Goal: Task Accomplishment & Management: Use online tool/utility

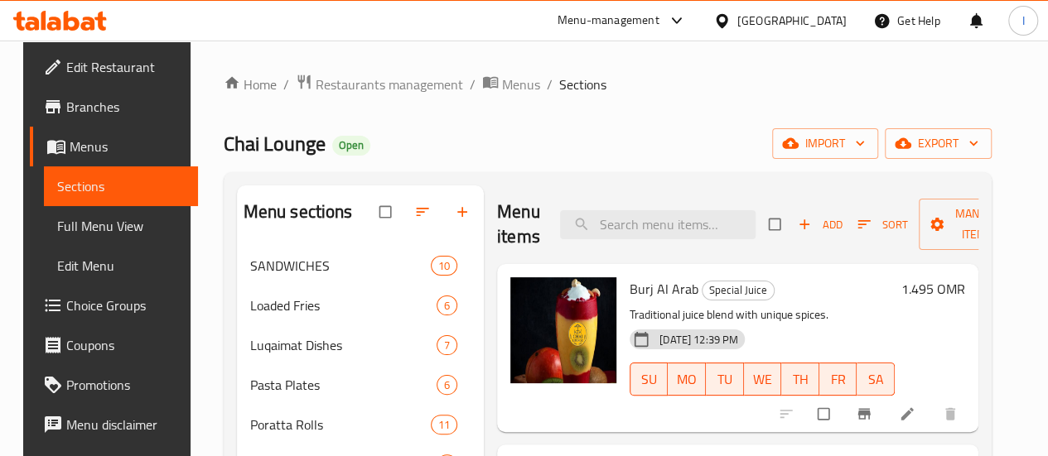
click at [91, 26] on icon at bounding box center [88, 24] width 14 height 14
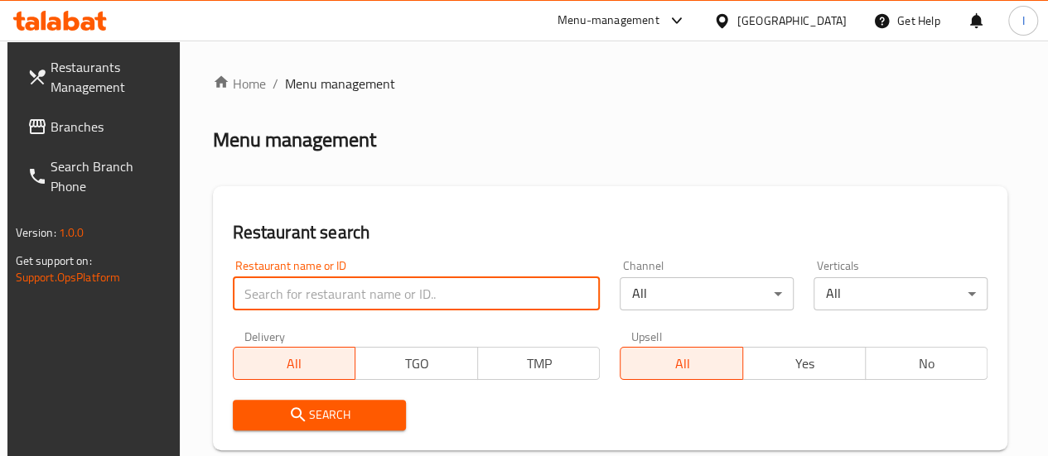
click at [331, 287] on input "search" at bounding box center [417, 294] width 368 height 33
type input "[PERSON_NAME]"
click button "Search" at bounding box center [320, 415] width 174 height 31
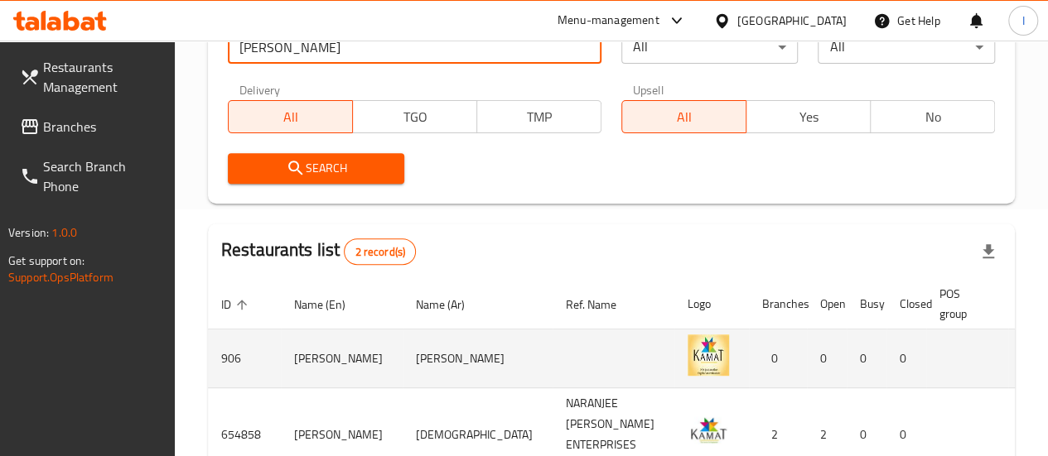
scroll to position [360, 0]
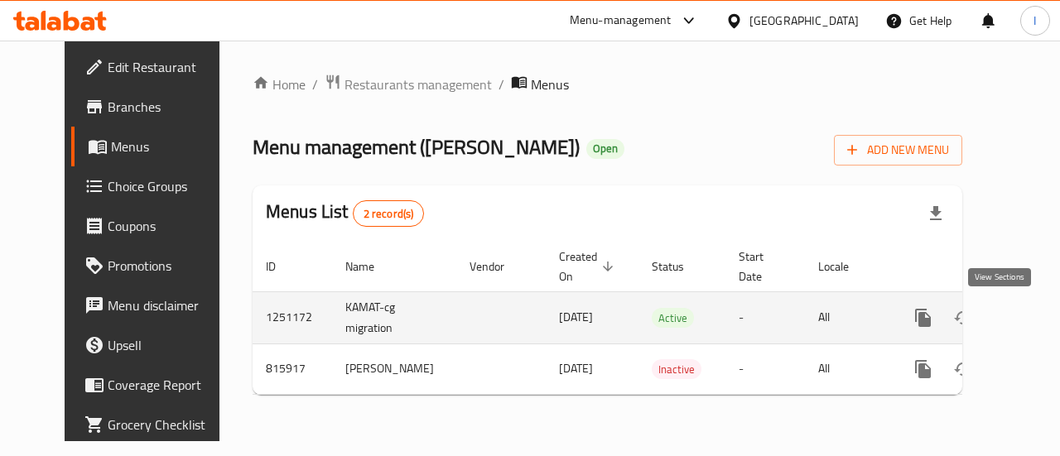
click at [1033, 312] on icon "enhanced table" at bounding box center [1043, 318] width 20 height 20
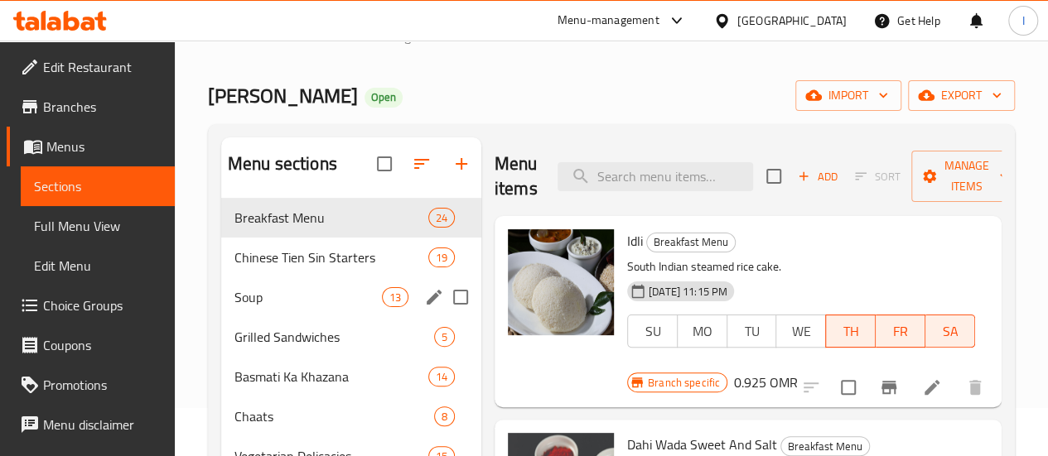
scroll to position [46, 0]
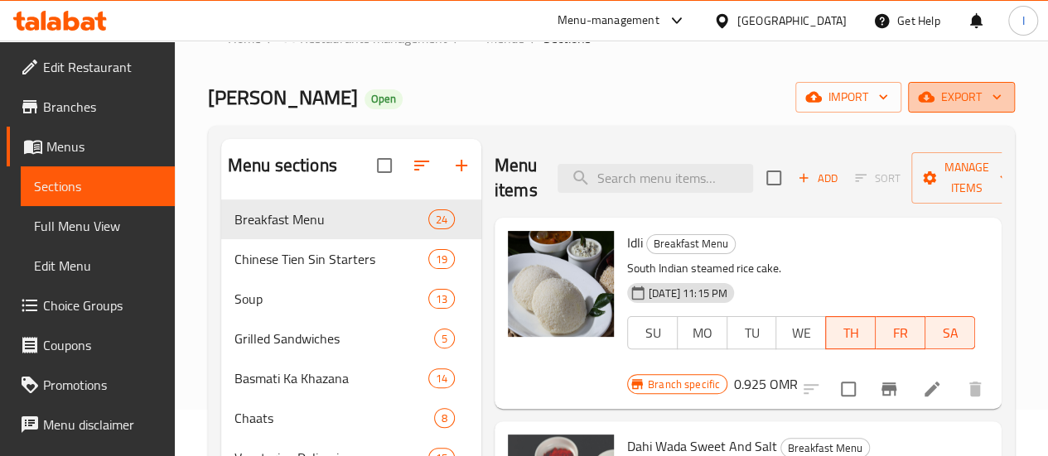
click at [973, 100] on span "export" at bounding box center [961, 97] width 80 height 21
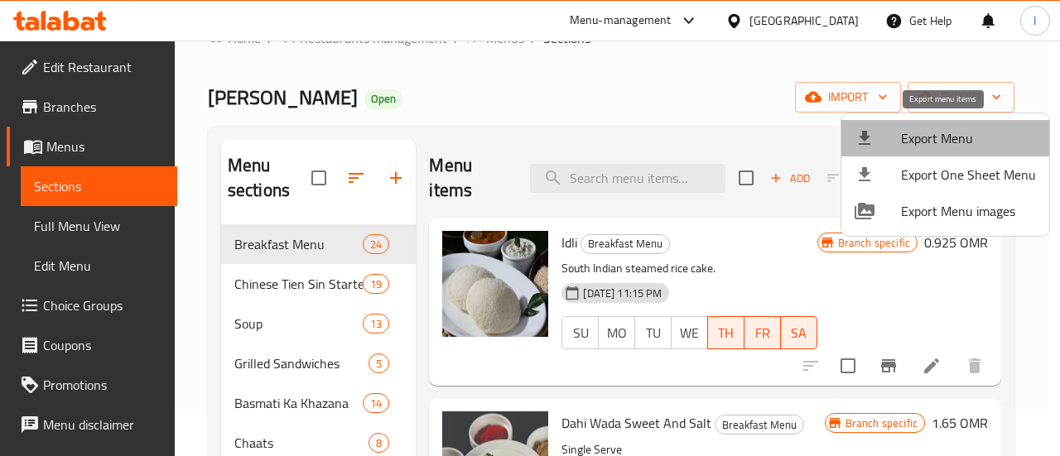
click at [957, 140] on span "Export Menu" at bounding box center [968, 138] width 135 height 20
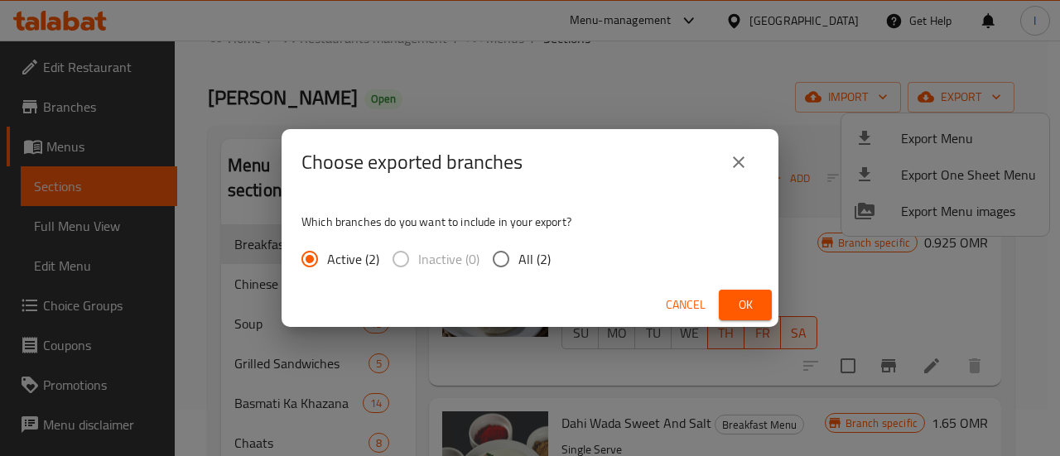
click at [757, 308] on span "Ok" at bounding box center [745, 305] width 27 height 21
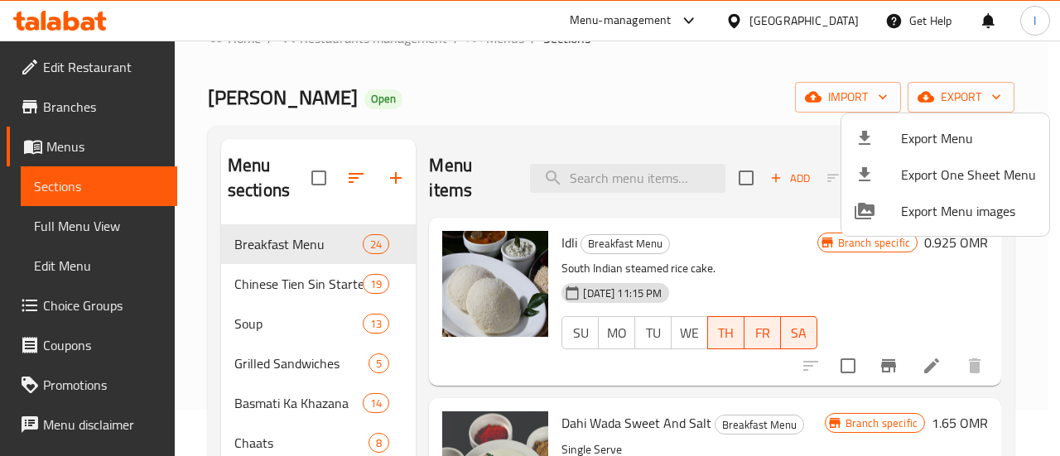
drag, startPoint x: 75, startPoint y: 8, endPoint x: 75, endPoint y: 21, distance: 12.4
click at [75, 21] on div at bounding box center [530, 228] width 1060 height 456
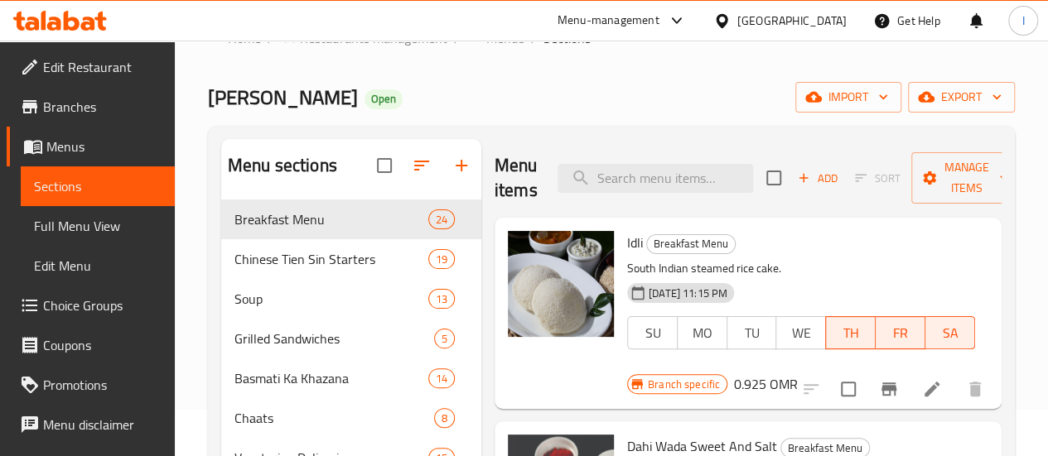
click at [75, 21] on icon at bounding box center [72, 21] width 16 height 20
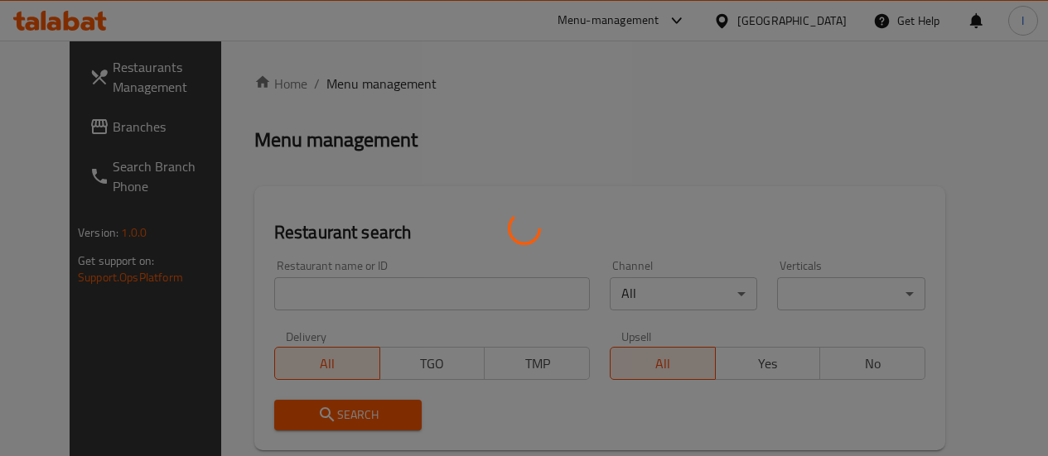
scroll to position [46, 0]
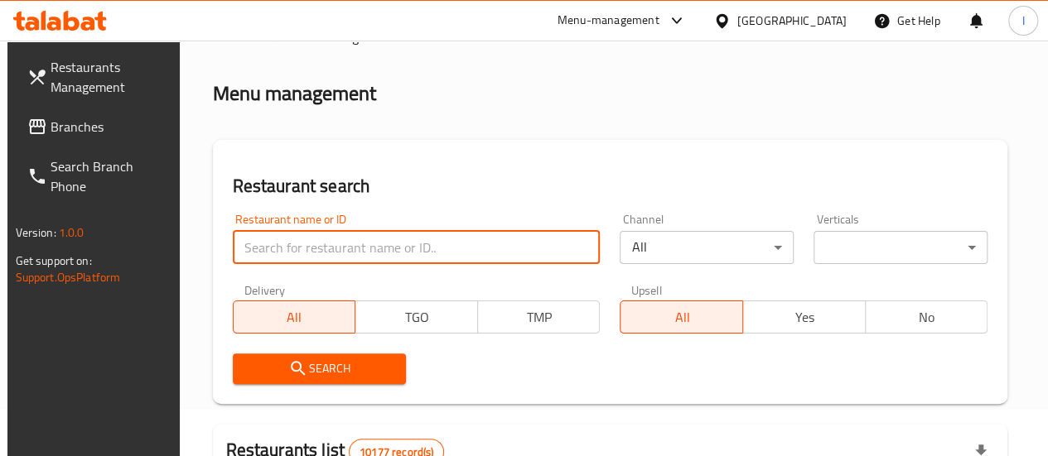
click at [328, 248] on input "search" at bounding box center [417, 247] width 368 height 33
click button "Search" at bounding box center [320, 369] width 174 height 31
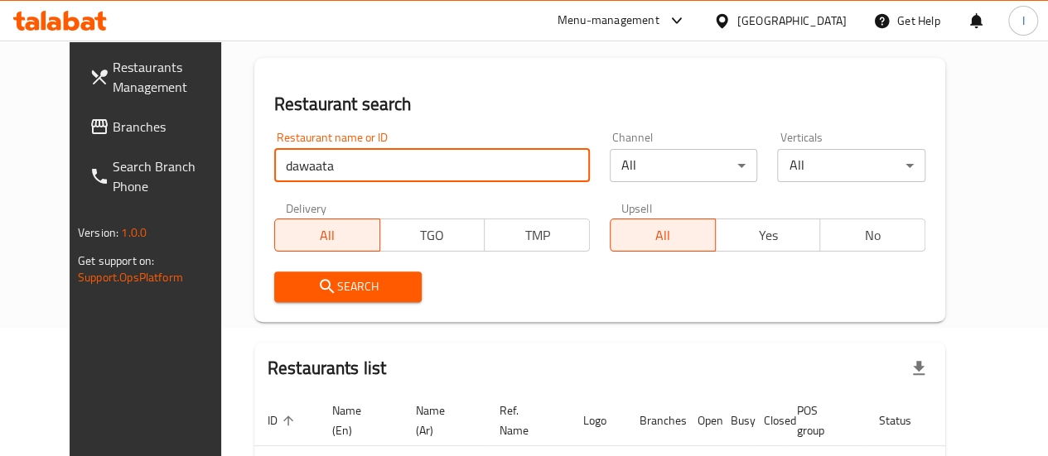
scroll to position [128, 0]
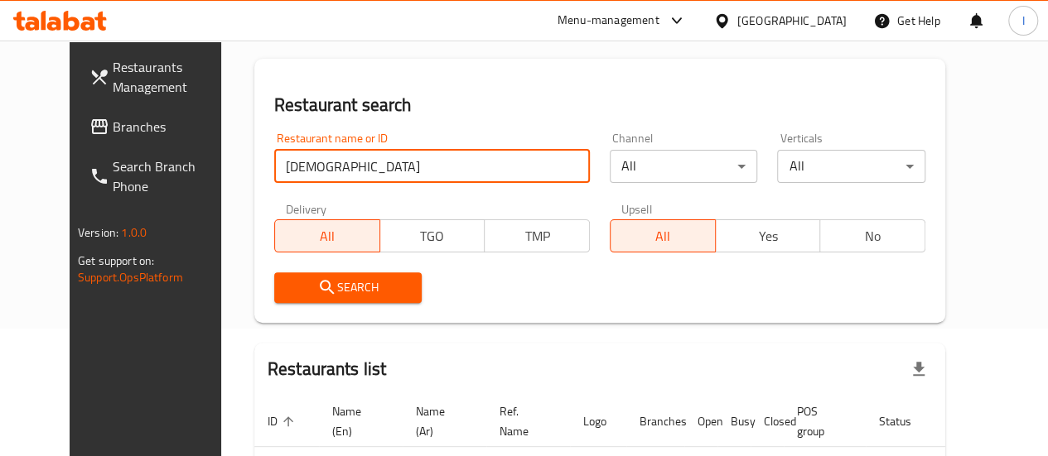
click button "Search" at bounding box center [348, 288] width 148 height 31
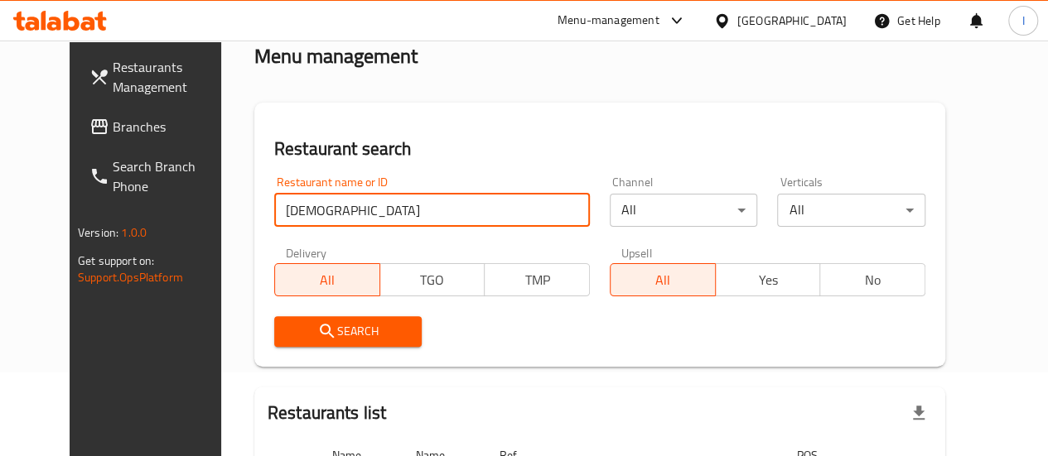
scroll to position [73, 0]
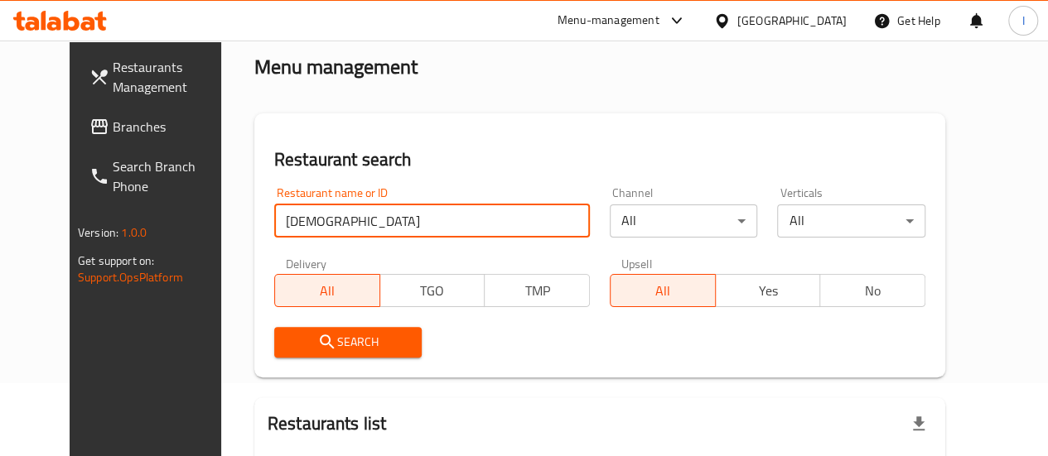
click button "Search" at bounding box center [348, 342] width 148 height 31
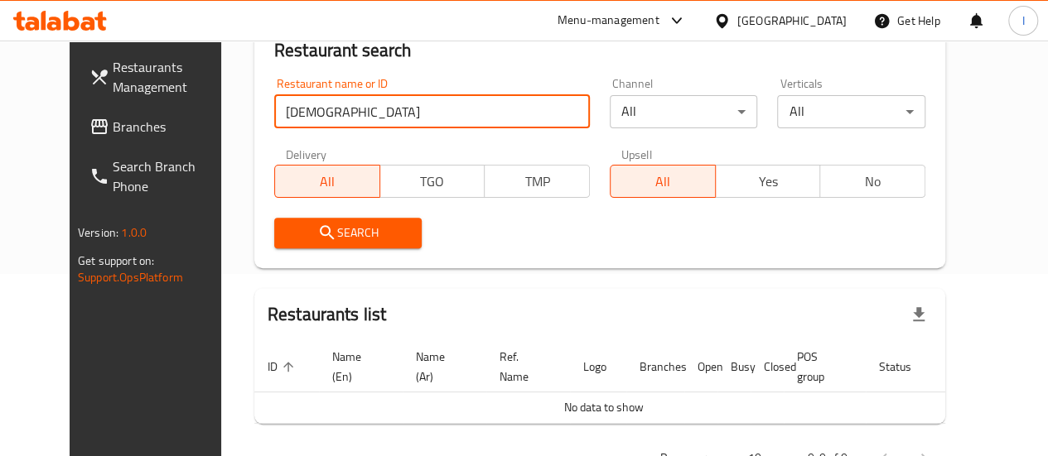
scroll to position [22, 0]
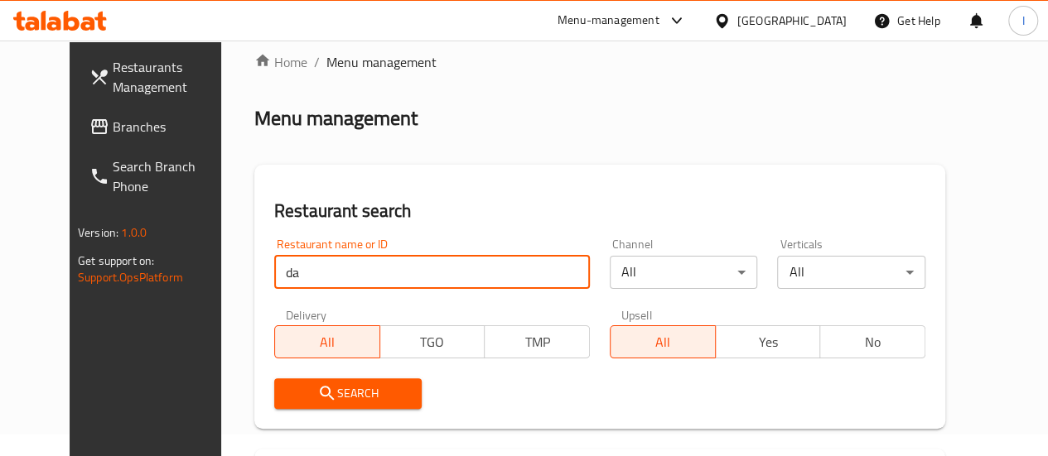
type input "d"
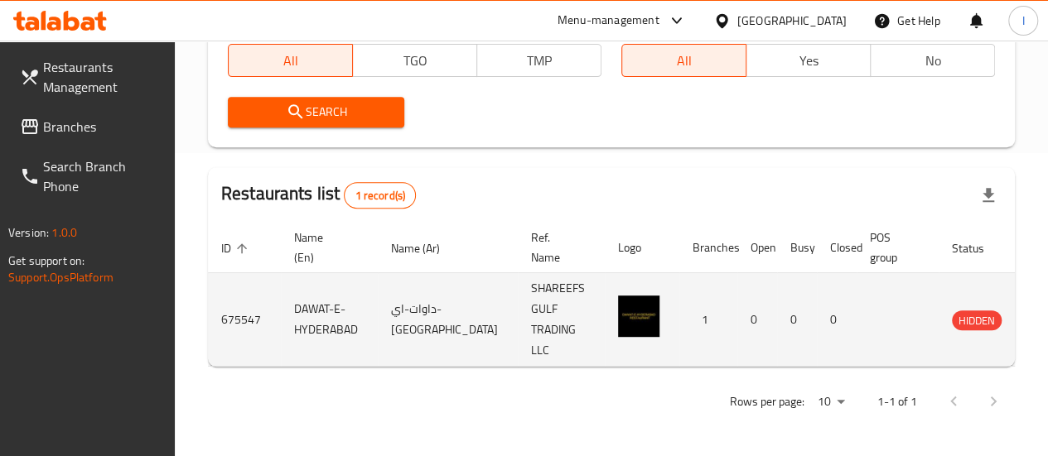
scroll to position [0, 0]
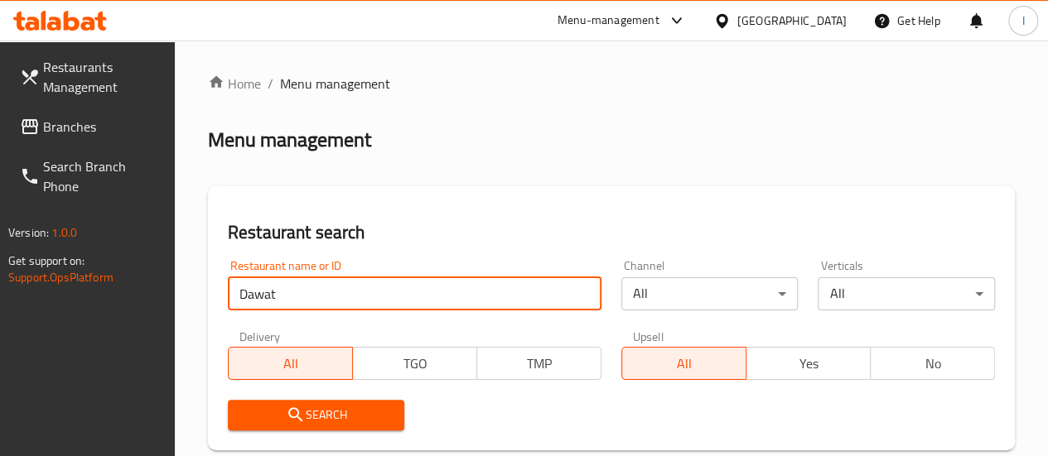
click at [297, 297] on input "Dawat" at bounding box center [415, 294] width 374 height 33
type input "Daawat"
click button "Search" at bounding box center [316, 415] width 177 height 31
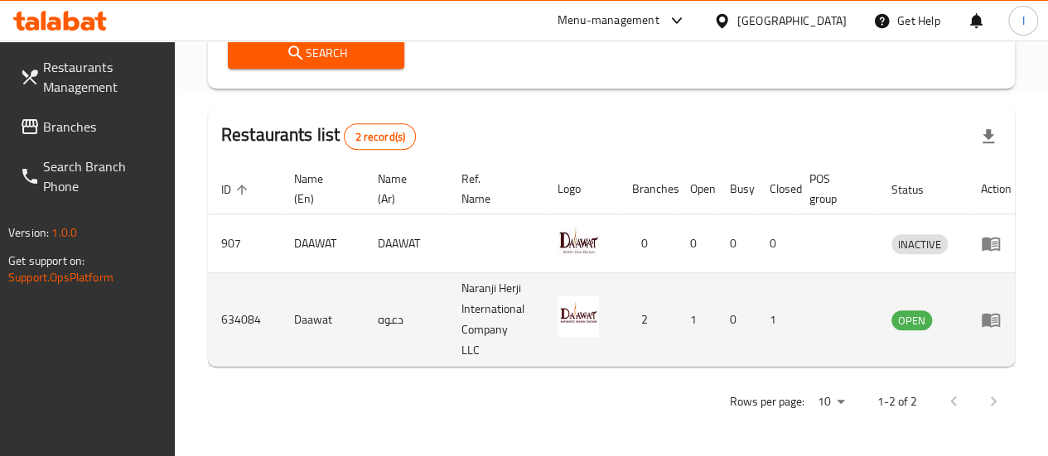
scroll to position [0, 9]
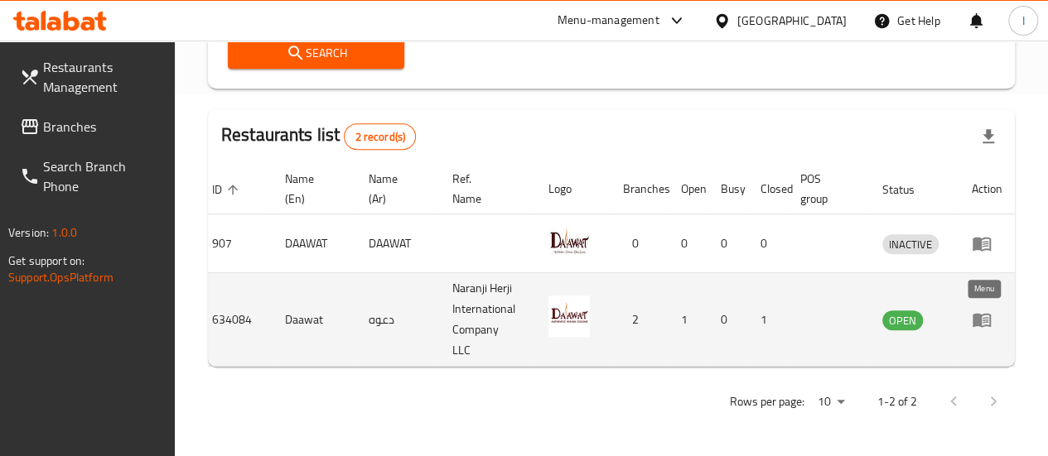
click at [986, 317] on icon "enhanced table" at bounding box center [986, 320] width 6 height 7
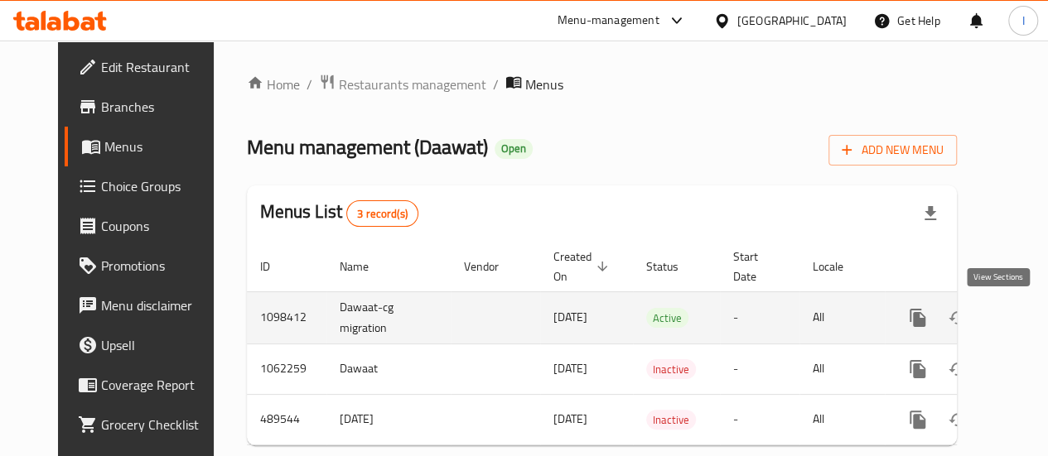
click at [1027, 319] on icon "enhanced table" at bounding box center [1037, 318] width 20 height 20
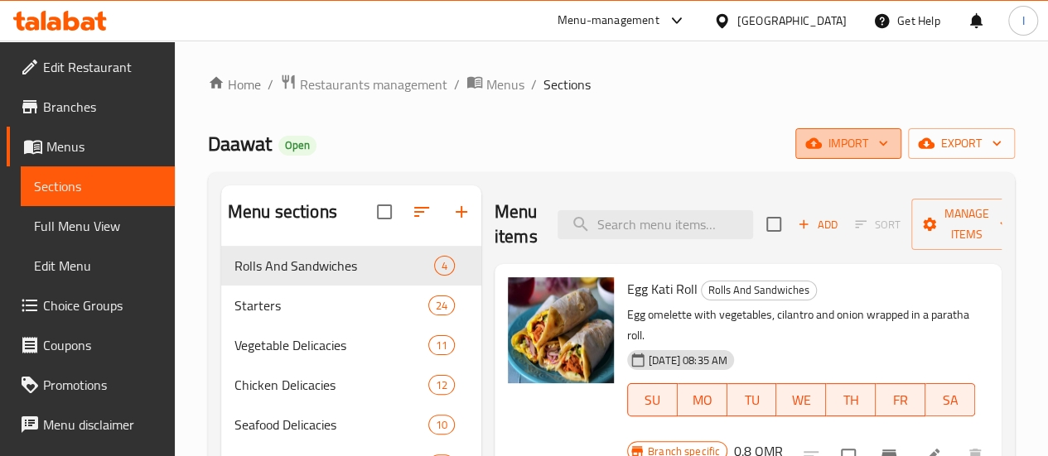
click at [888, 145] on icon "button" at bounding box center [883, 143] width 17 height 17
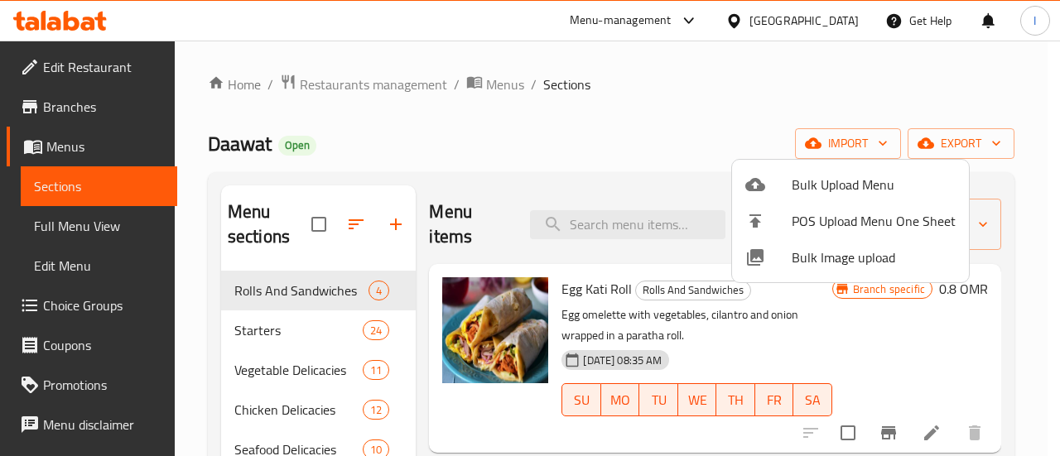
click at [954, 147] on div at bounding box center [530, 228] width 1060 height 456
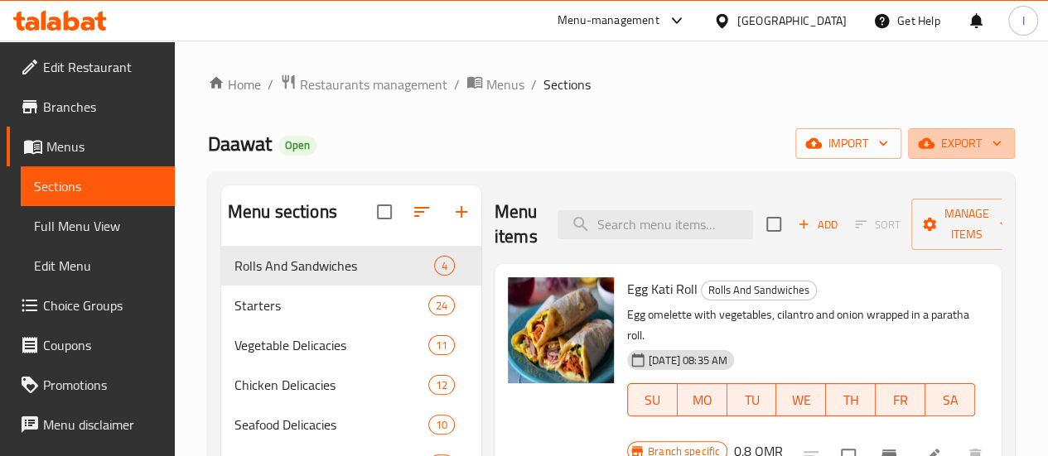
click at [954, 147] on span "export" at bounding box center [961, 143] width 80 height 21
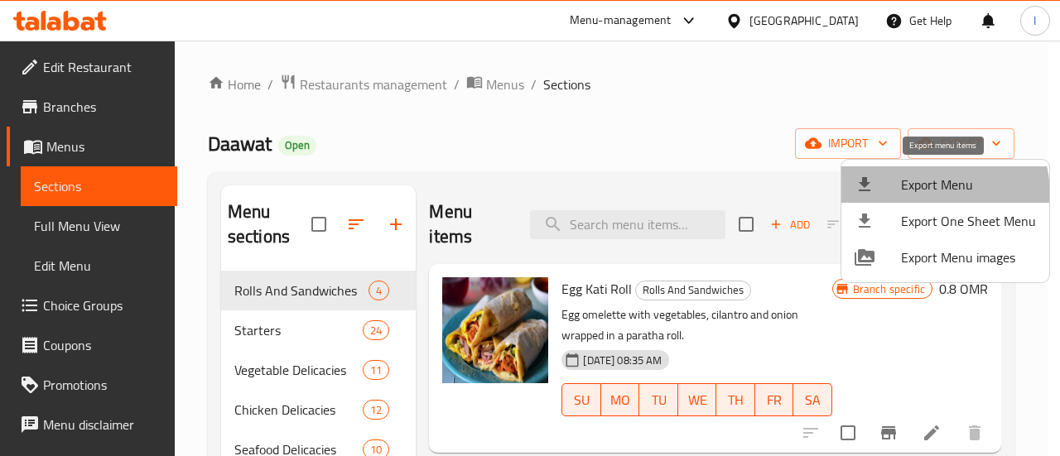
click at [923, 195] on span "Export Menu" at bounding box center [968, 185] width 135 height 20
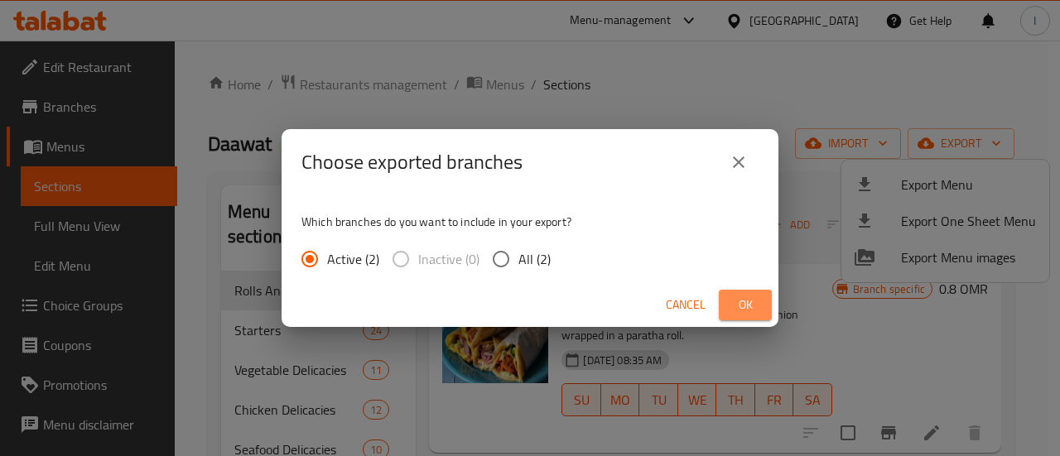
click at [737, 303] on span "Ok" at bounding box center [745, 305] width 27 height 21
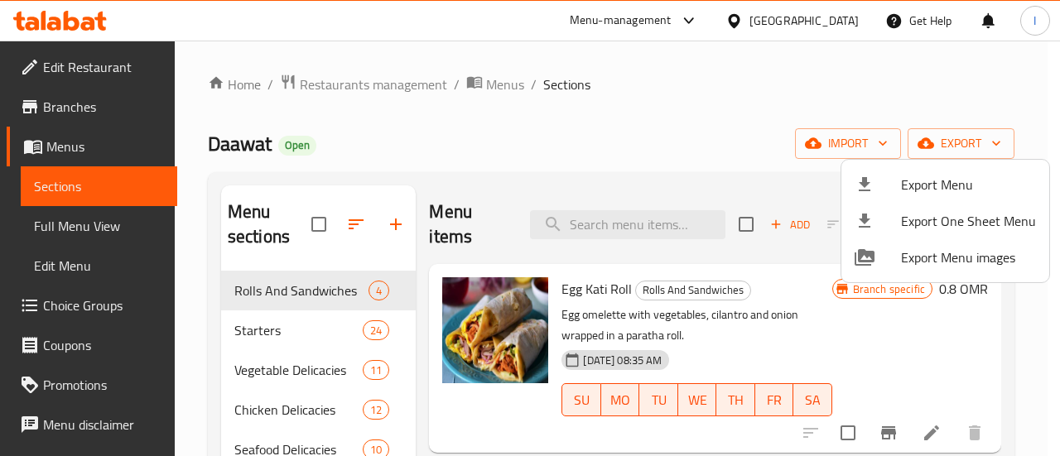
click at [631, 137] on div at bounding box center [530, 228] width 1060 height 456
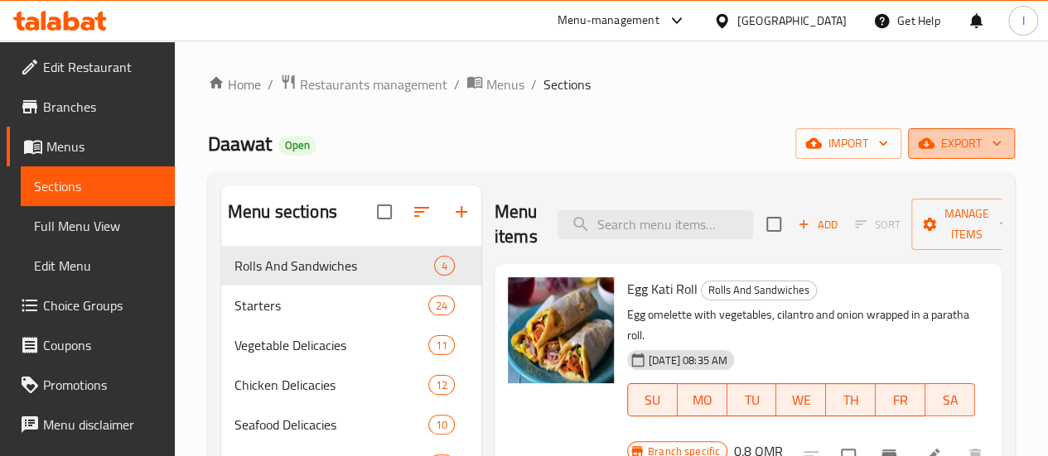
click at [948, 147] on span "export" at bounding box center [961, 143] width 80 height 21
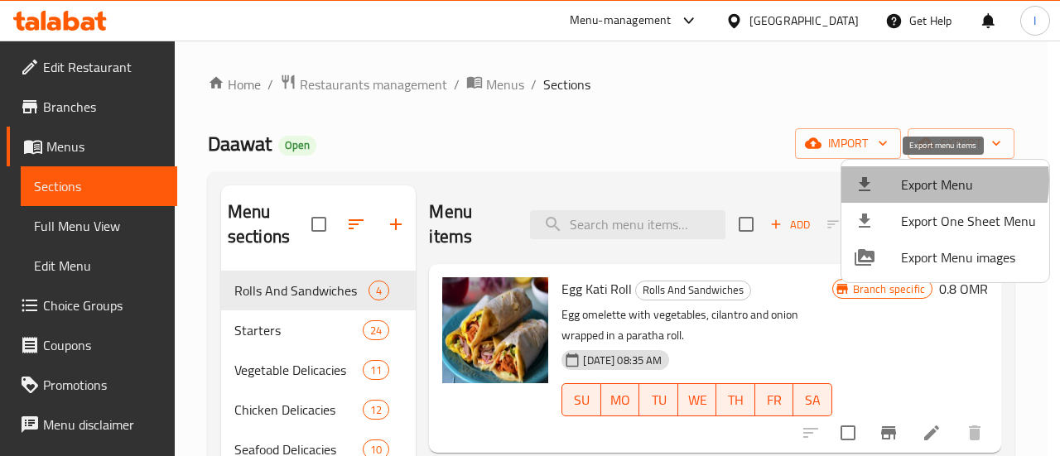
click at [918, 181] on span "Export Menu" at bounding box center [968, 185] width 135 height 20
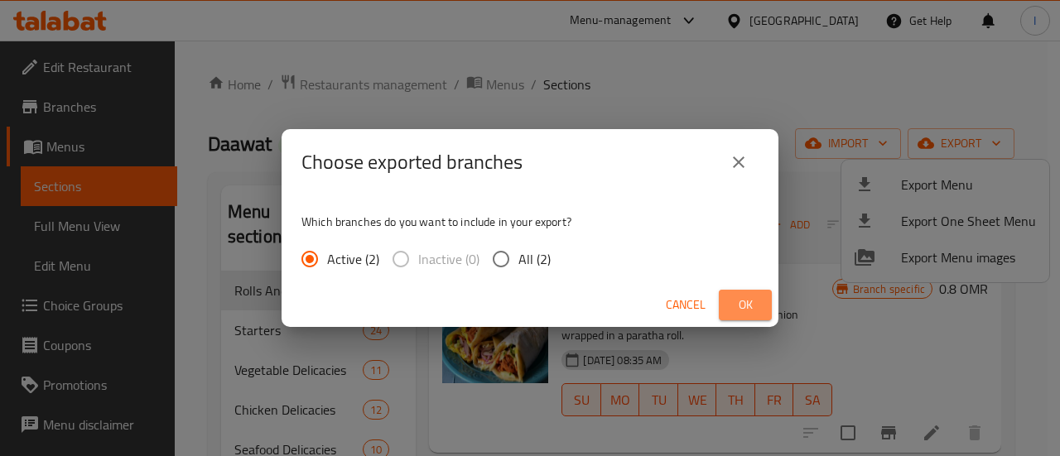
click at [744, 296] on span "Ok" at bounding box center [745, 305] width 27 height 21
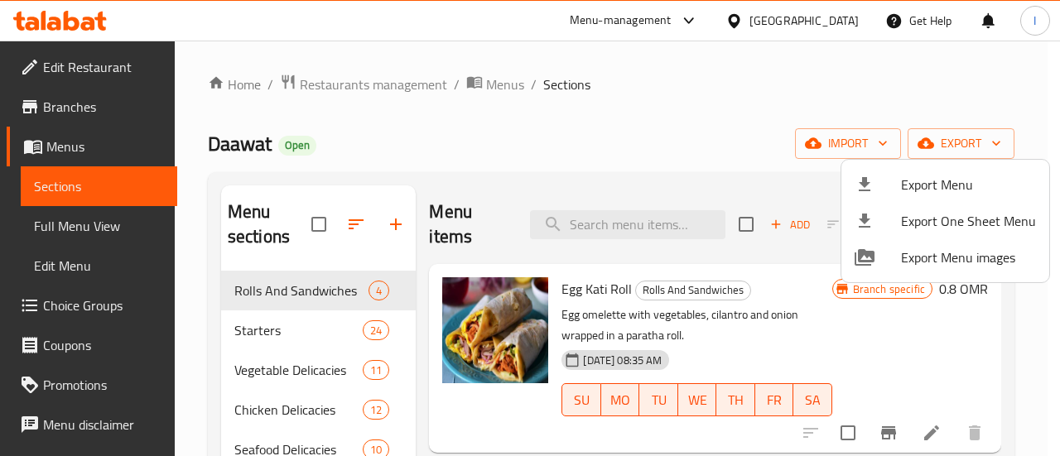
click at [544, 130] on div at bounding box center [530, 228] width 1060 height 456
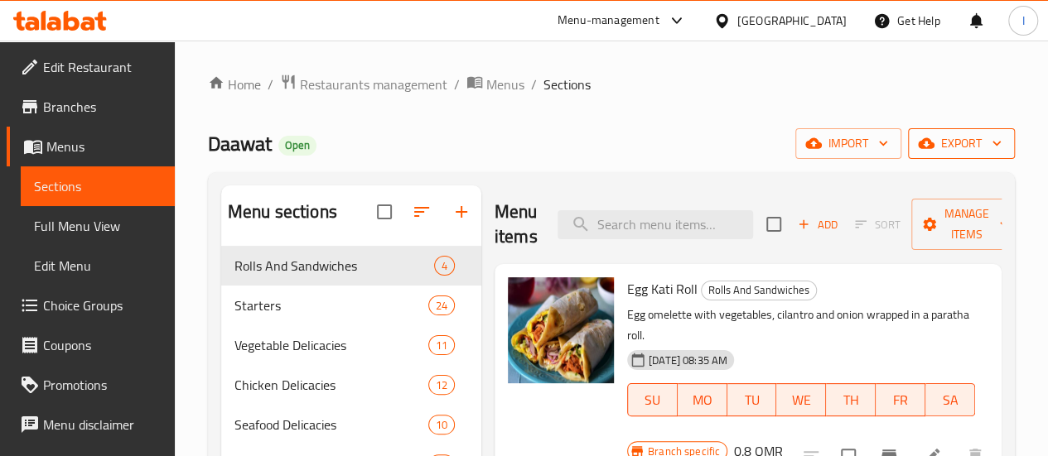
click at [999, 153] on span "export" at bounding box center [961, 143] width 80 height 21
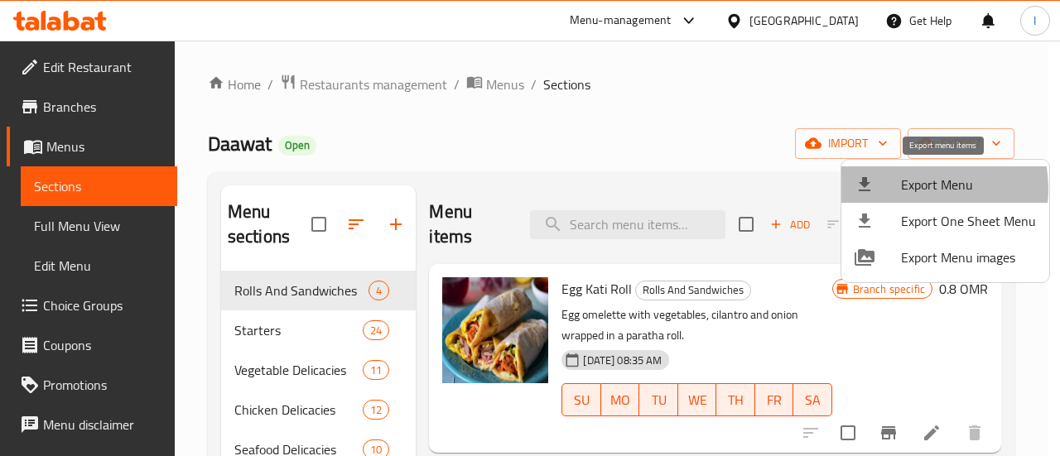
click at [910, 189] on span "Export Menu" at bounding box center [968, 185] width 135 height 20
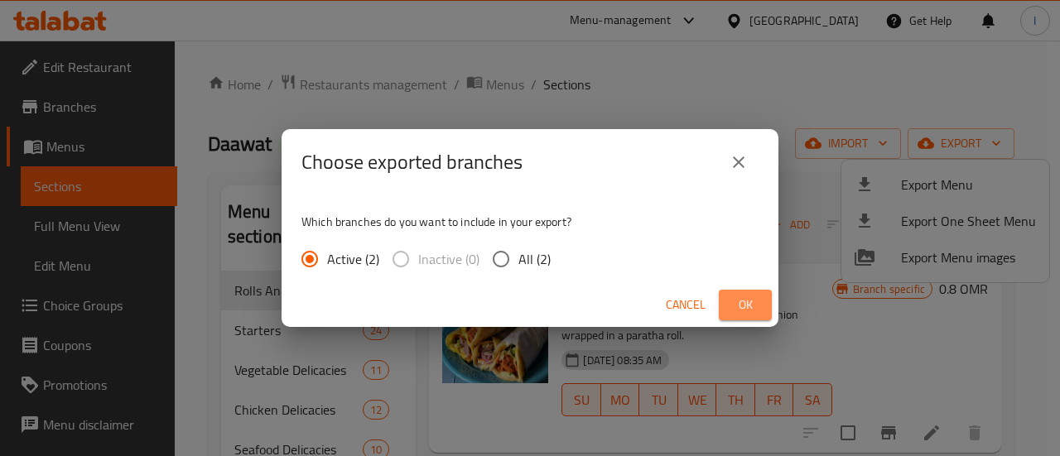
click at [746, 315] on span "Ok" at bounding box center [745, 305] width 27 height 21
